Goal: Complete application form

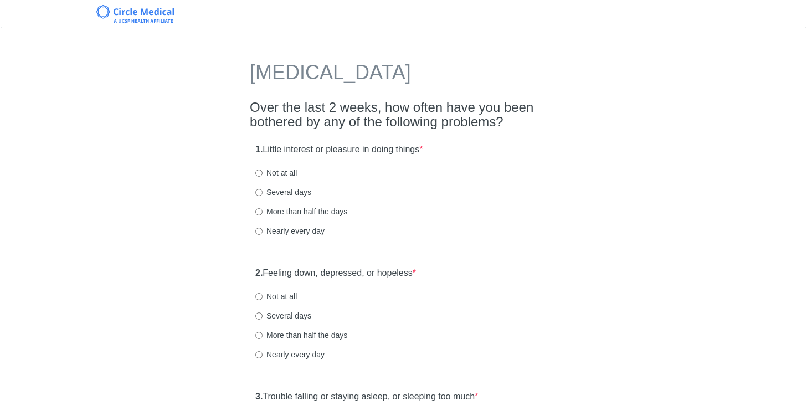
click at [297, 315] on label "Several days" at bounding box center [283, 315] width 56 height 11
click at [263, 315] on input "Several days" at bounding box center [258, 315] width 7 height 7
radio input "true"
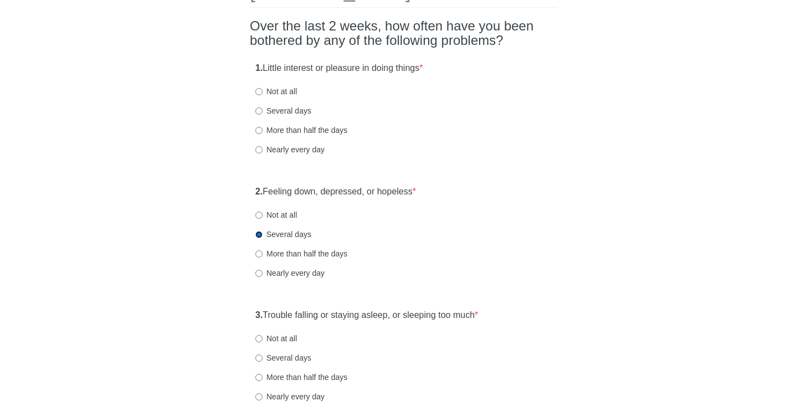
scroll to position [81, 0]
click at [288, 115] on label "Several days" at bounding box center [283, 111] width 56 height 11
click at [263, 115] on input "Several days" at bounding box center [258, 111] width 7 height 7
radio input "true"
click at [286, 86] on label "Not at all" at bounding box center [276, 91] width 42 height 11
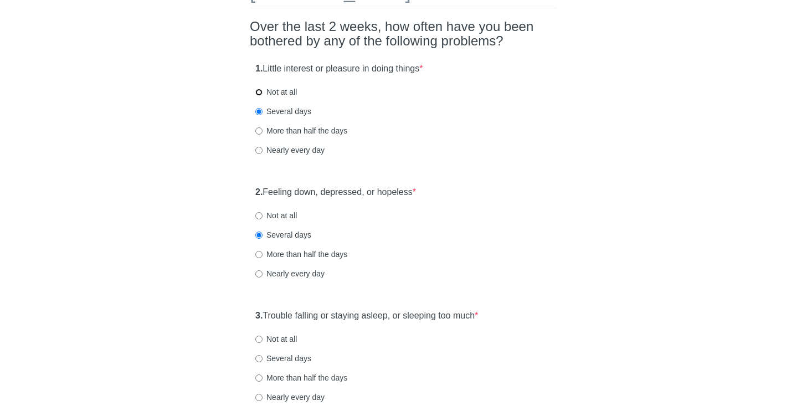
click at [263, 89] on input "Not at all" at bounding box center [258, 92] width 7 height 7
radio input "true"
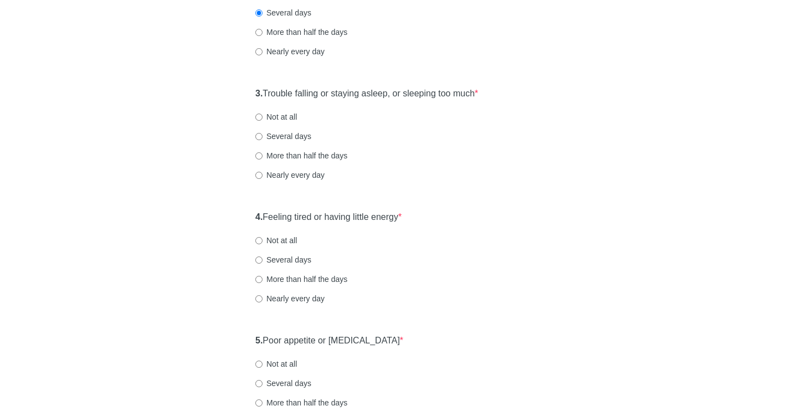
scroll to position [304, 0]
click at [282, 237] on label "Not at all" at bounding box center [276, 239] width 42 height 11
click at [263, 237] on input "Not at all" at bounding box center [258, 240] width 7 height 7
radio input "true"
click at [307, 156] on label "More than half the days" at bounding box center [301, 155] width 92 height 11
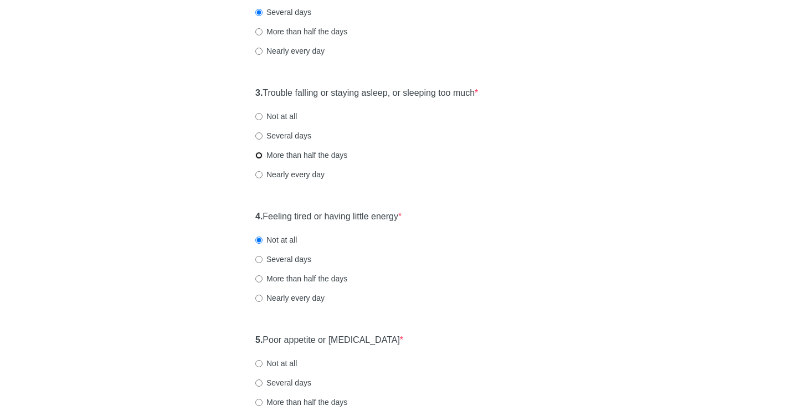
click at [263, 156] on input "More than half the days" at bounding box center [258, 155] width 7 height 7
radio input "true"
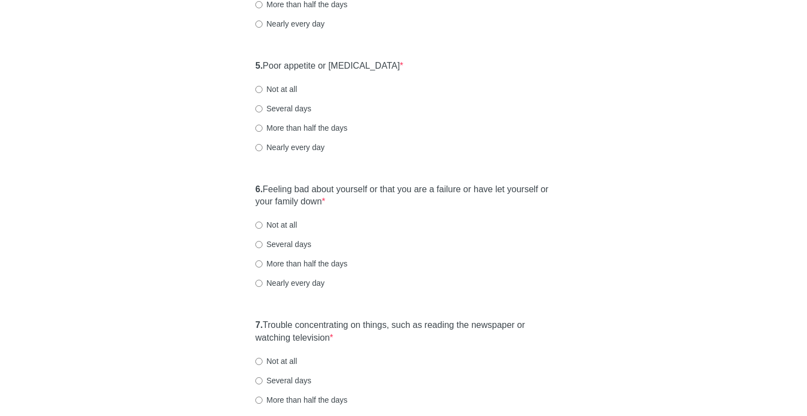
scroll to position [583, 0]
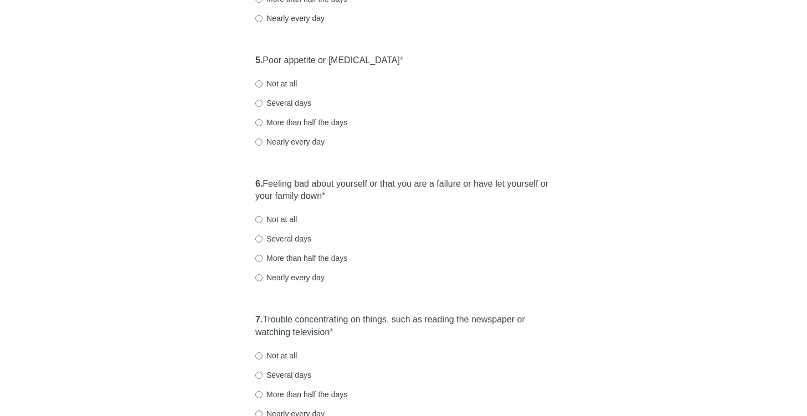
click at [277, 81] on label "Not at all" at bounding box center [276, 83] width 42 height 11
click at [263, 81] on input "Not at all" at bounding box center [258, 83] width 7 height 7
radio input "true"
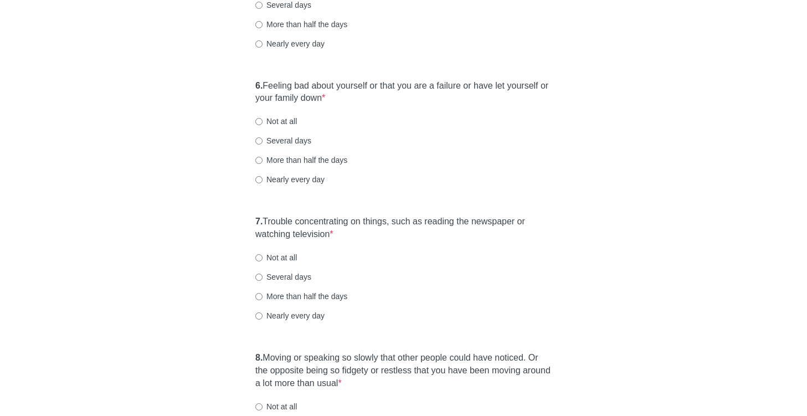
scroll to position [682, 0]
click at [284, 258] on label "Not at all" at bounding box center [276, 257] width 42 height 11
click at [263, 258] on input "Not at all" at bounding box center [258, 257] width 7 height 7
radio input "true"
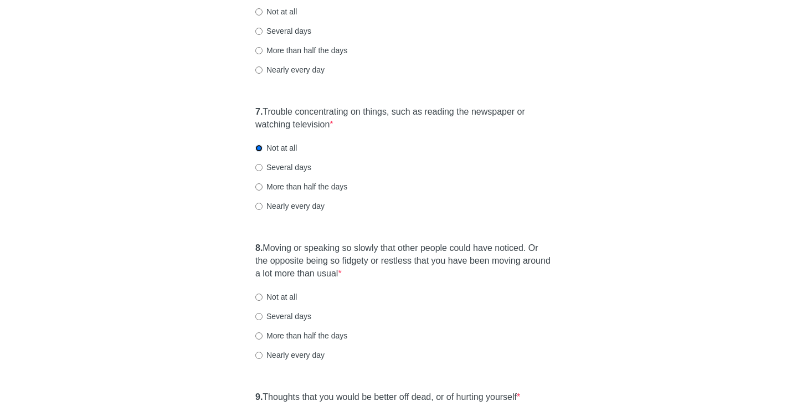
scroll to position [792, 0]
click at [285, 296] on label "Not at all" at bounding box center [276, 296] width 42 height 11
click at [263, 296] on input "Not at all" at bounding box center [258, 296] width 7 height 7
radio input "true"
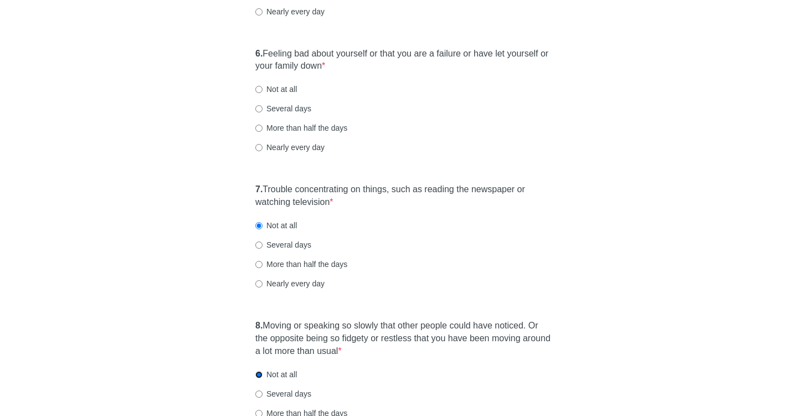
scroll to position [725, 0]
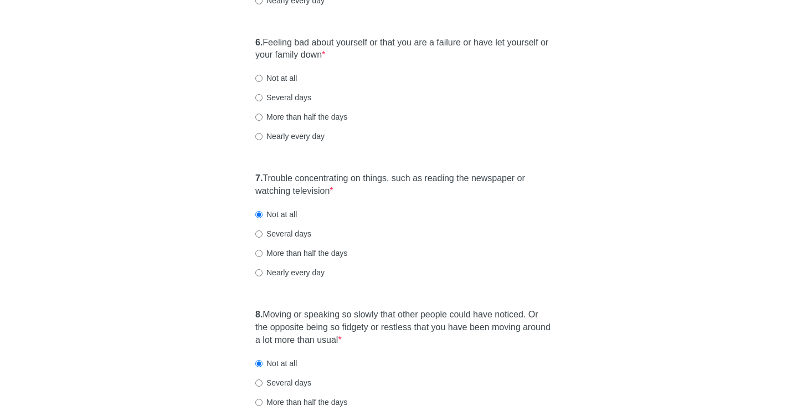
click at [285, 99] on label "Several days" at bounding box center [283, 97] width 56 height 11
click at [263, 99] on input "Several days" at bounding box center [258, 97] width 7 height 7
radio input "true"
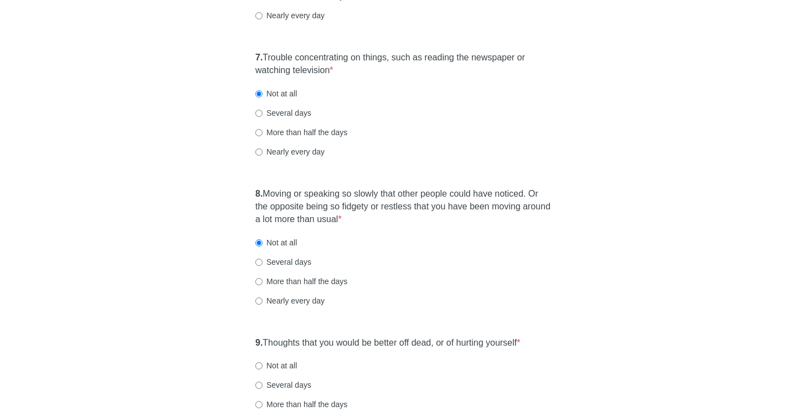
scroll to position [977, 0]
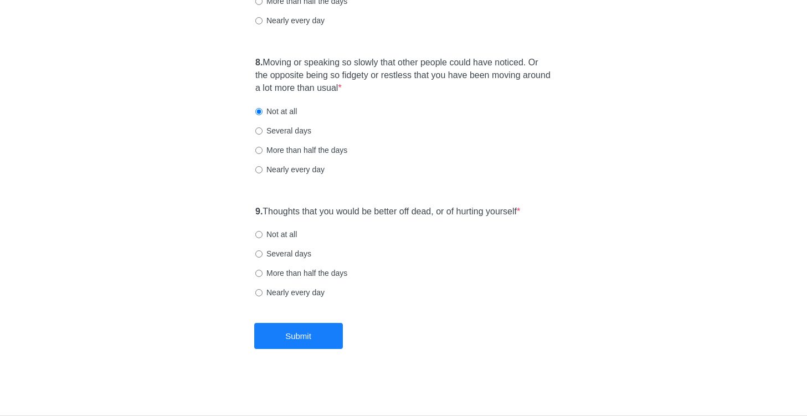
click at [269, 240] on div "9. Thoughts that you would be better off dead, or of hurting yourself * Not at …" at bounding box center [403, 257] width 307 height 115
click at [269, 237] on label "Not at all" at bounding box center [276, 234] width 42 height 11
click at [263, 237] on input "Not at all" at bounding box center [258, 234] width 7 height 7
radio input "true"
click at [283, 331] on button "Submit" at bounding box center [298, 336] width 89 height 26
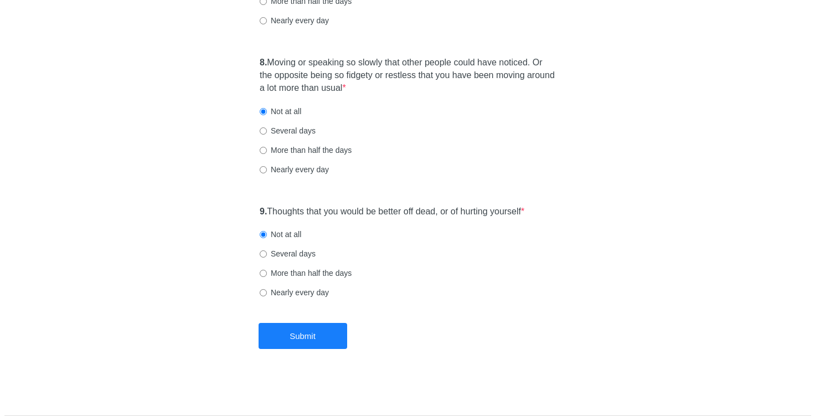
scroll to position [0, 0]
